Goal: Task Accomplishment & Management: Use online tool/utility

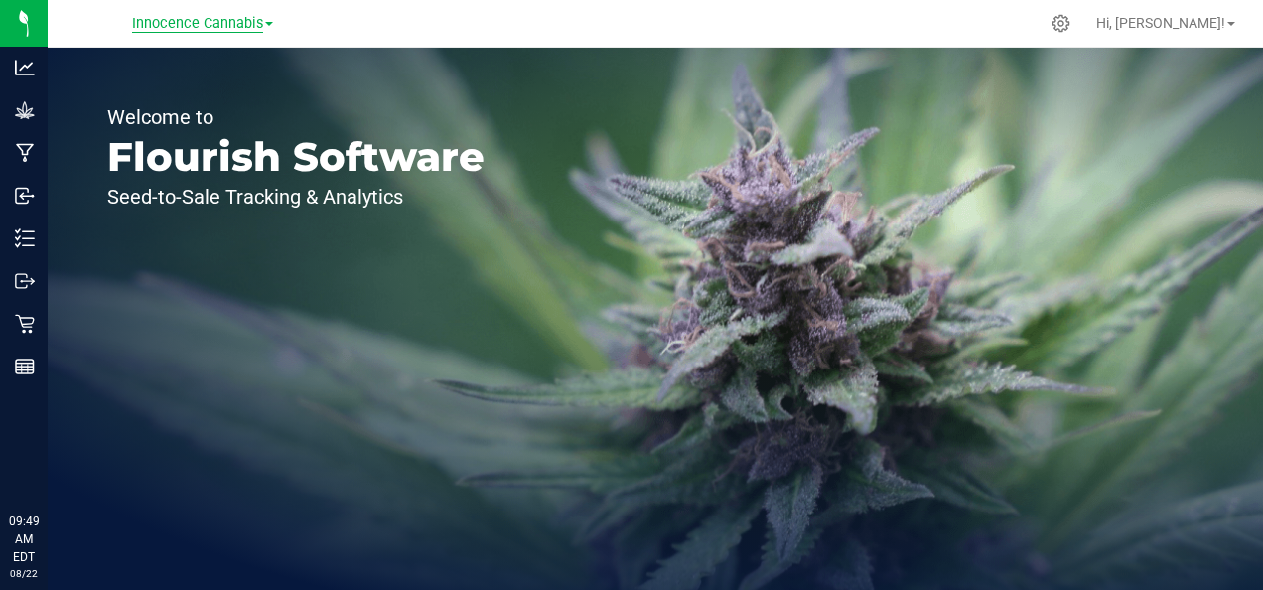
click at [230, 25] on span "Innocence Cannabis" at bounding box center [197, 24] width 131 height 18
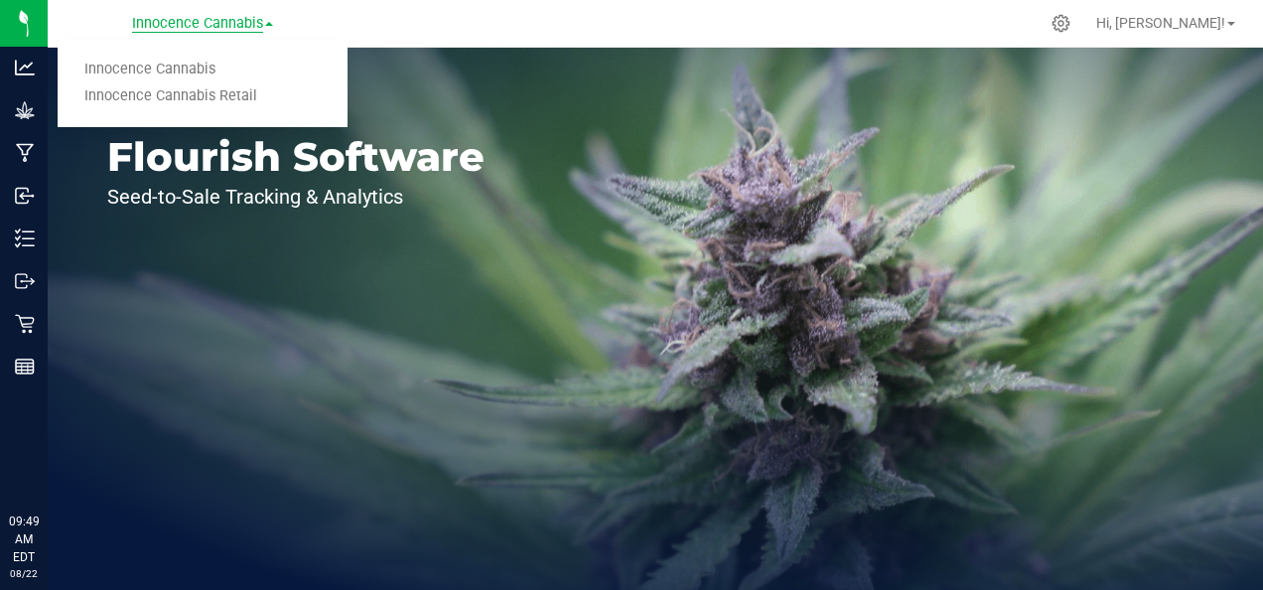
click at [227, 101] on link "Innocence Cannabis Retail" at bounding box center [203, 96] width 290 height 27
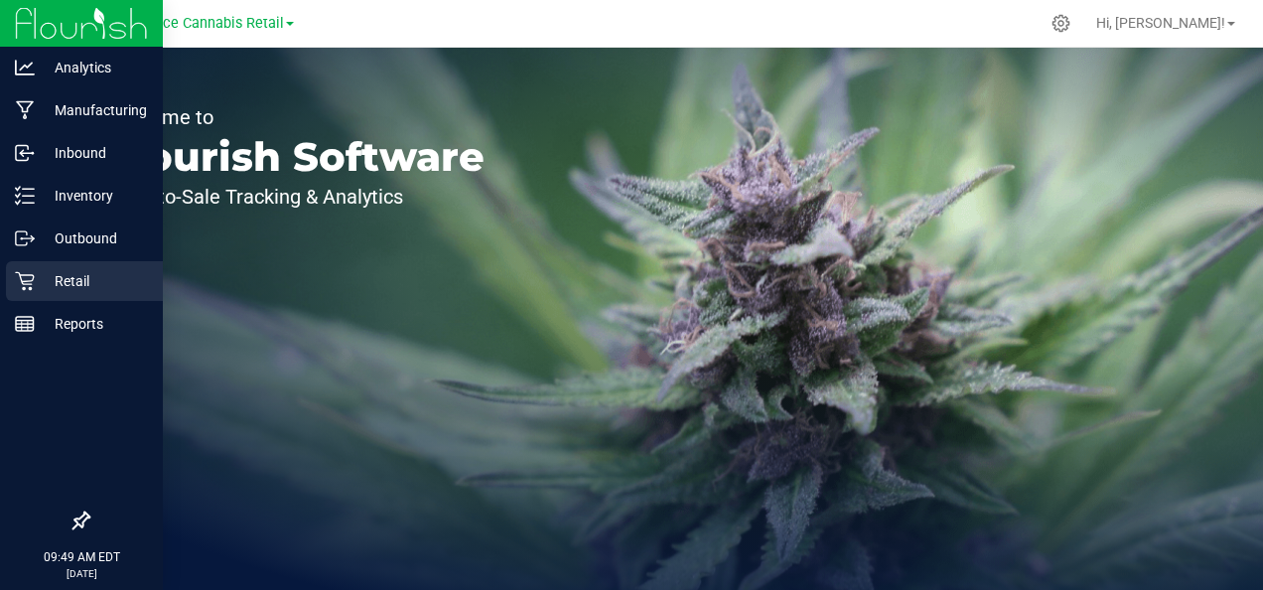
click at [27, 284] on icon at bounding box center [24, 281] width 19 height 19
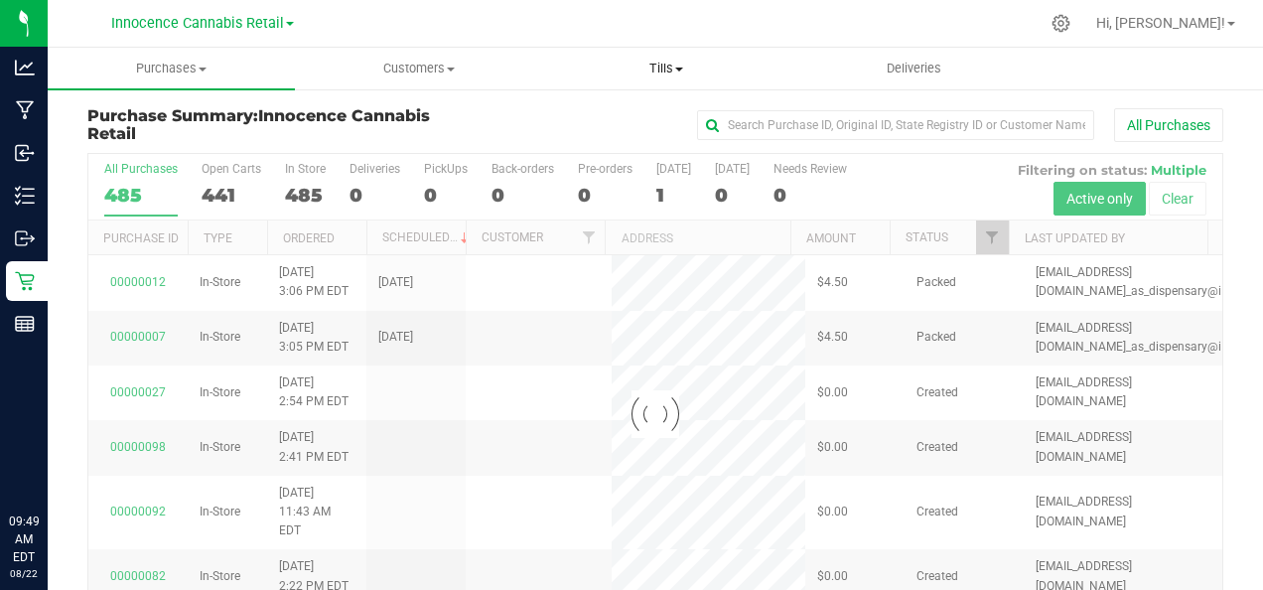
click at [673, 71] on span "Tills" at bounding box center [666, 69] width 245 height 18
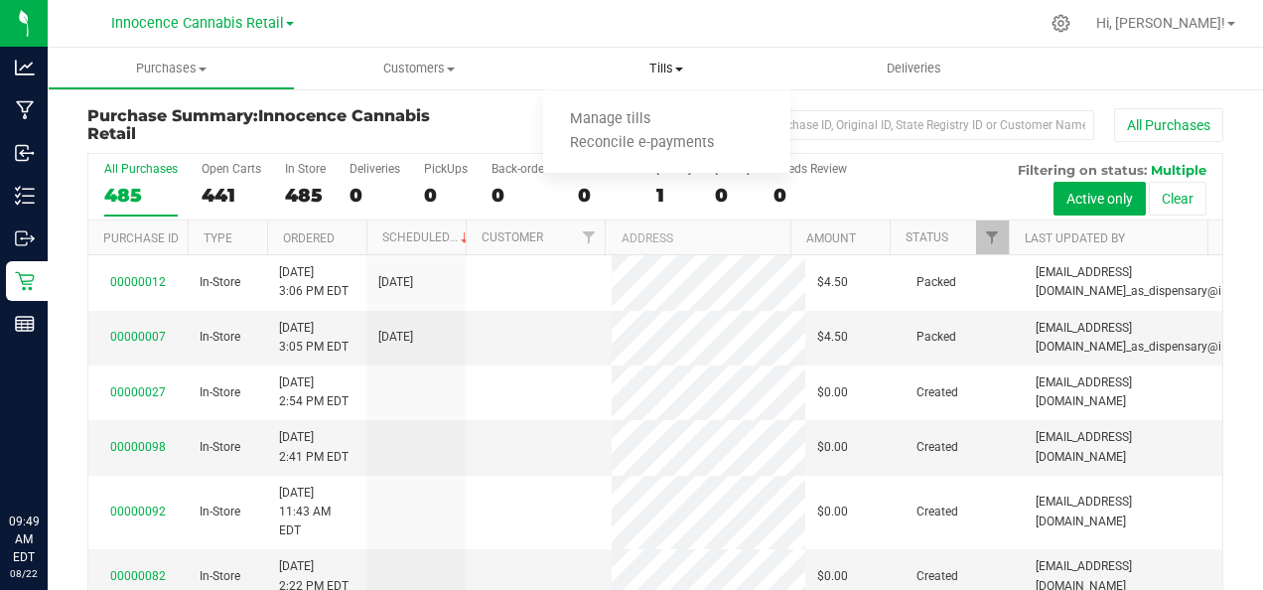
click at [625, 122] on span "Manage tills" at bounding box center [610, 119] width 134 height 17
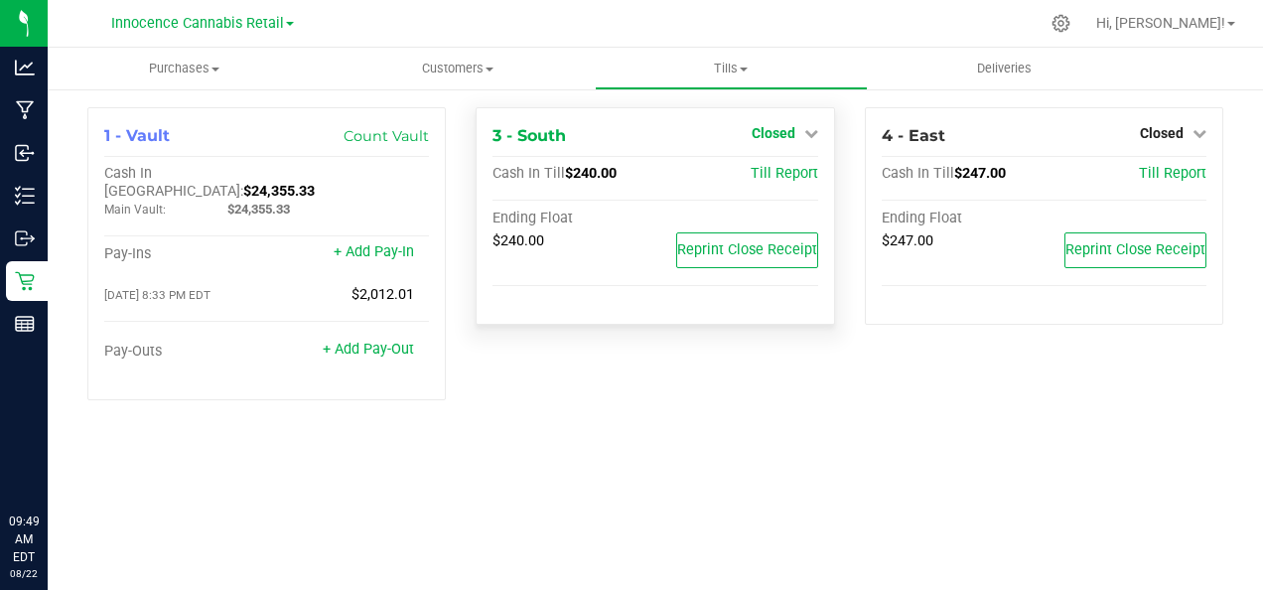
click at [795, 137] on link "Closed" at bounding box center [784, 133] width 67 height 16
click at [787, 178] on link "Open Till" at bounding box center [773, 175] width 53 height 16
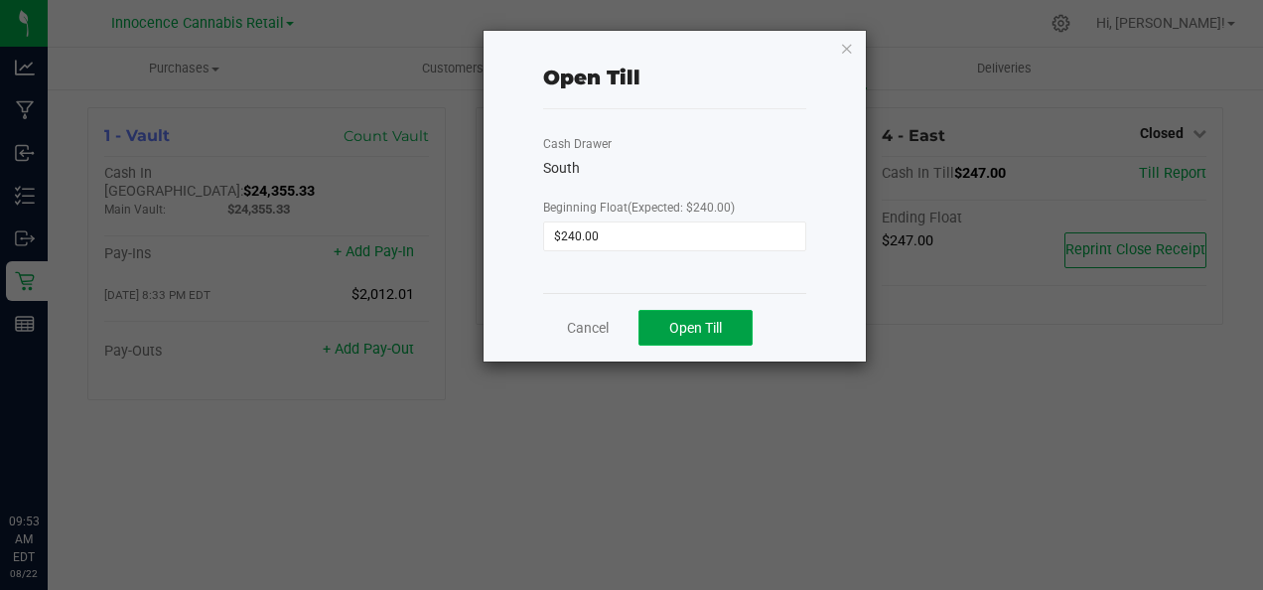
click at [706, 320] on span "Open Till" at bounding box center [695, 328] width 53 height 16
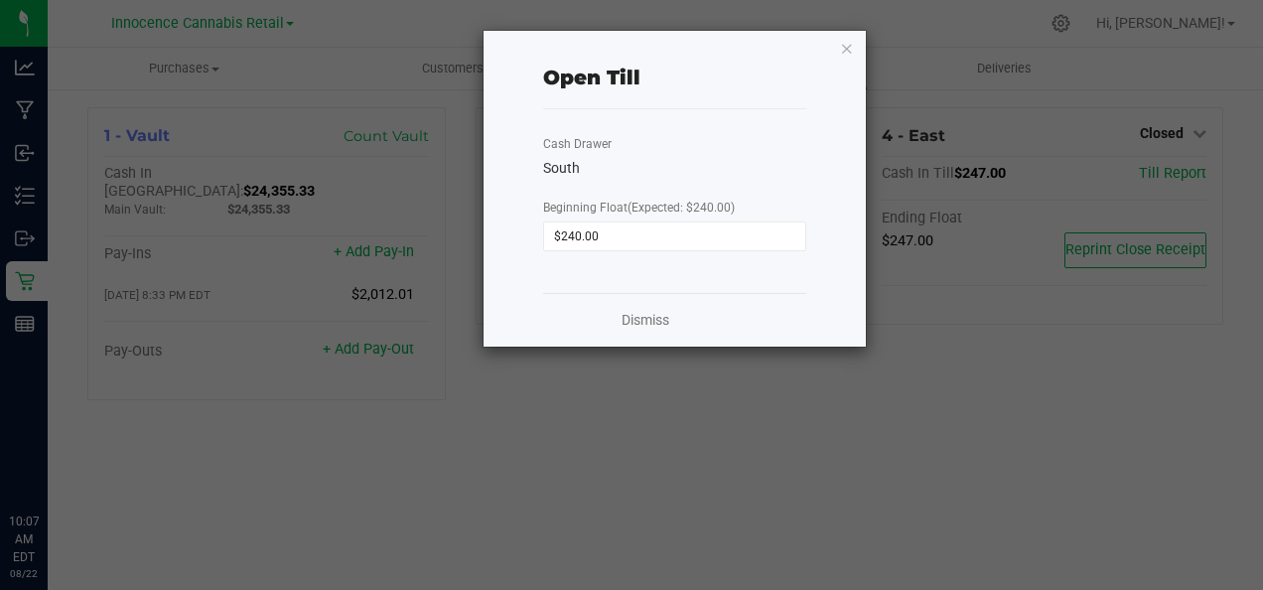
click at [557, 175] on div "South" at bounding box center [674, 168] width 262 height 21
click at [851, 39] on icon "button" at bounding box center [847, 48] width 14 height 24
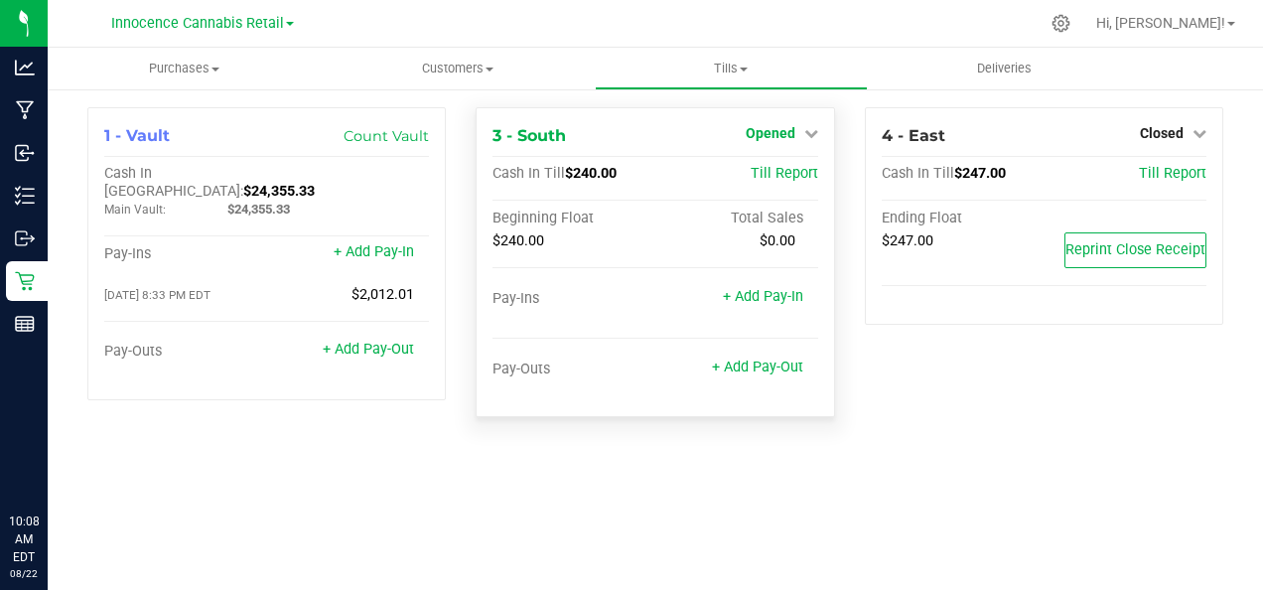
click at [812, 139] on icon at bounding box center [811, 133] width 14 height 14
click at [798, 139] on link "Opened" at bounding box center [782, 133] width 72 height 16
click at [531, 139] on span "3 - South" at bounding box center [528, 135] width 73 height 19
